Goal: Find specific page/section: Find specific page/section

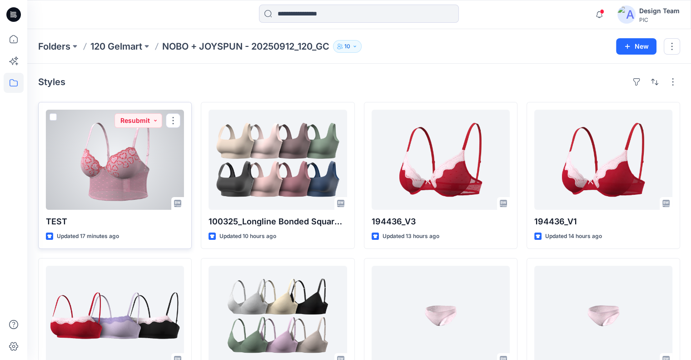
click at [94, 174] on div at bounding box center [115, 160] width 138 height 100
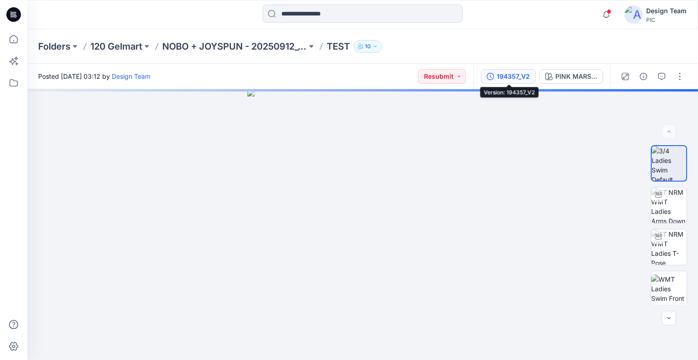
click at [496, 80] on button "194357_V2" at bounding box center [508, 76] width 55 height 15
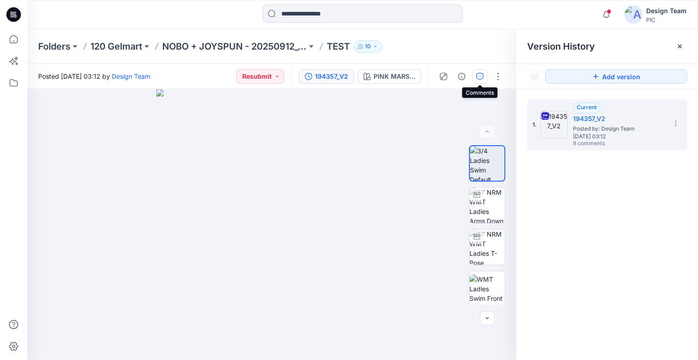
click at [480, 80] on button "button" at bounding box center [480, 76] width 15 height 15
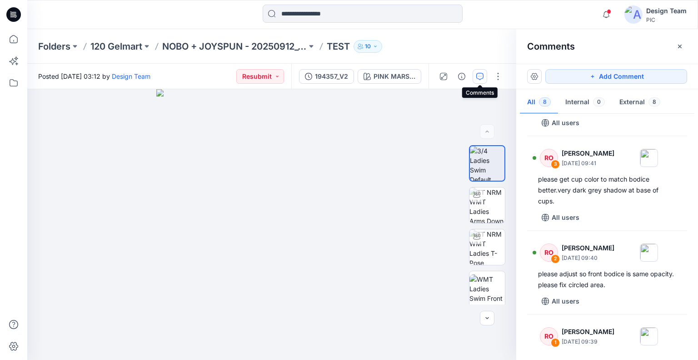
scroll to position [453, 0]
